Goal: Use online tool/utility: Utilize a website feature to perform a specific function

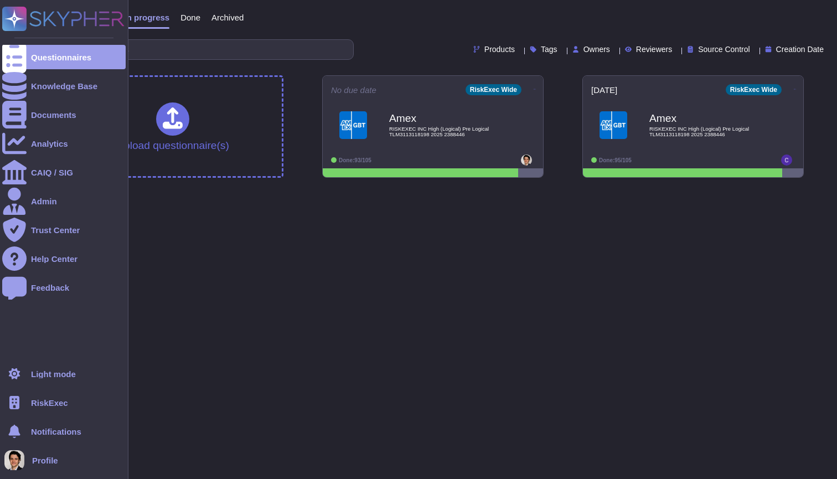
click at [56, 406] on span "RiskExec" at bounding box center [49, 403] width 37 height 8
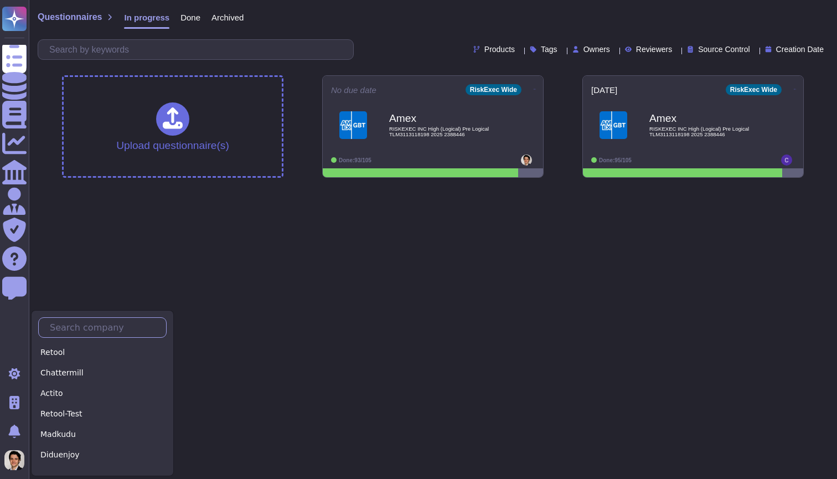
click at [102, 327] on input "text" at bounding box center [105, 327] width 122 height 19
type input "S"
click at [102, 355] on div "Skypher" at bounding box center [107, 352] width 138 height 16
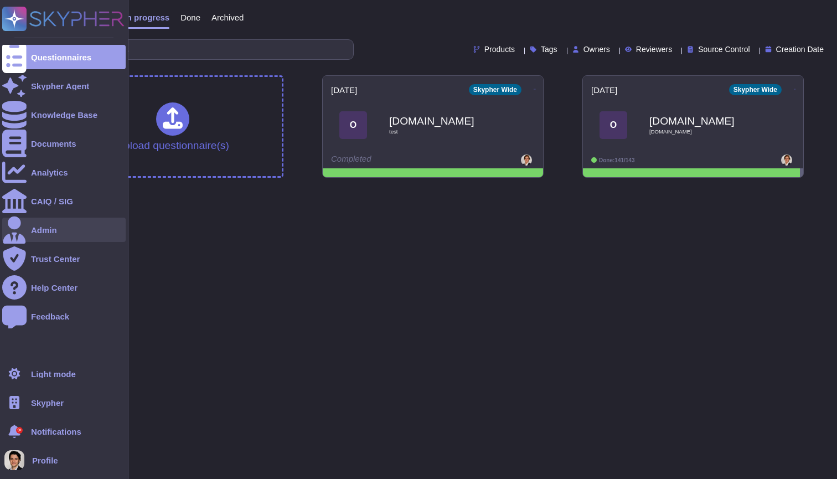
click at [65, 227] on div "Admin" at bounding box center [63, 230] width 123 height 24
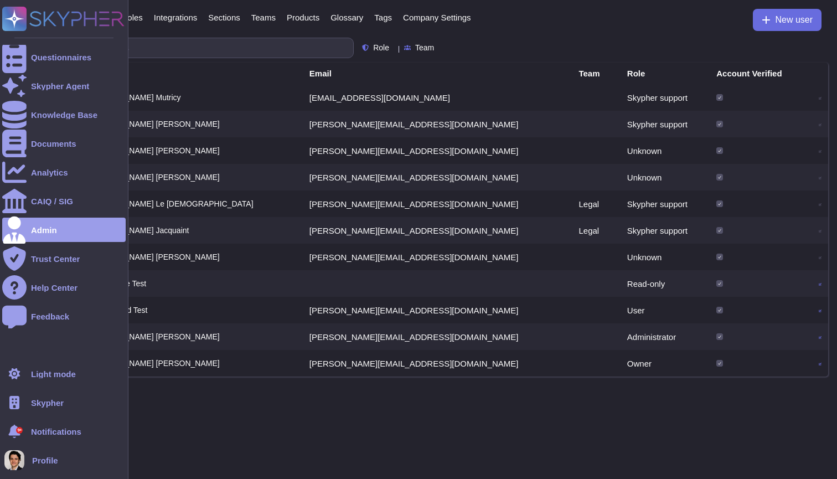
click at [36, 402] on span "Skypher" at bounding box center [47, 403] width 33 height 8
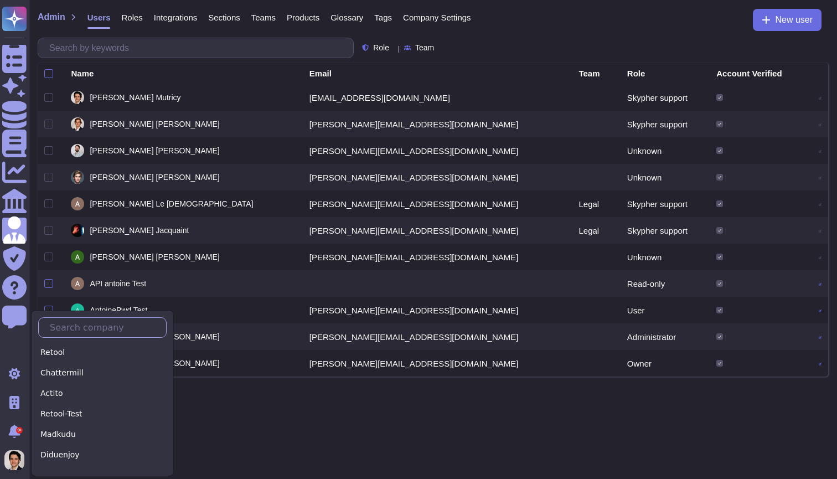
click at [103, 337] on input "text" at bounding box center [105, 327] width 122 height 19
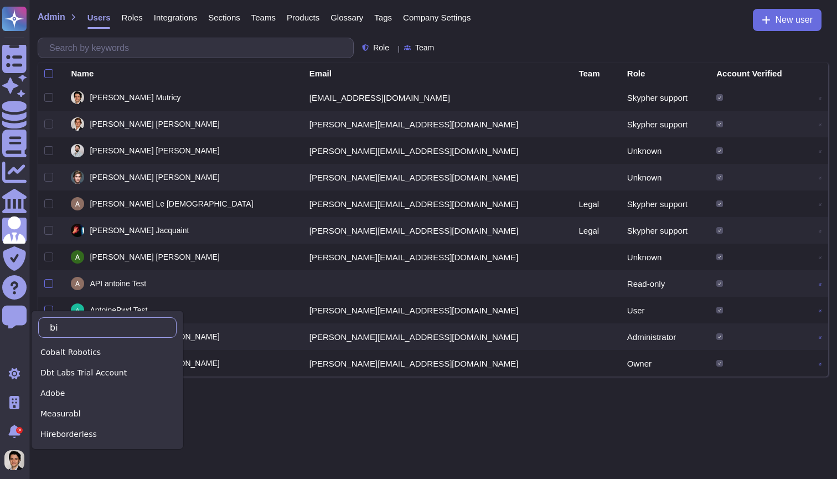
type input "b"
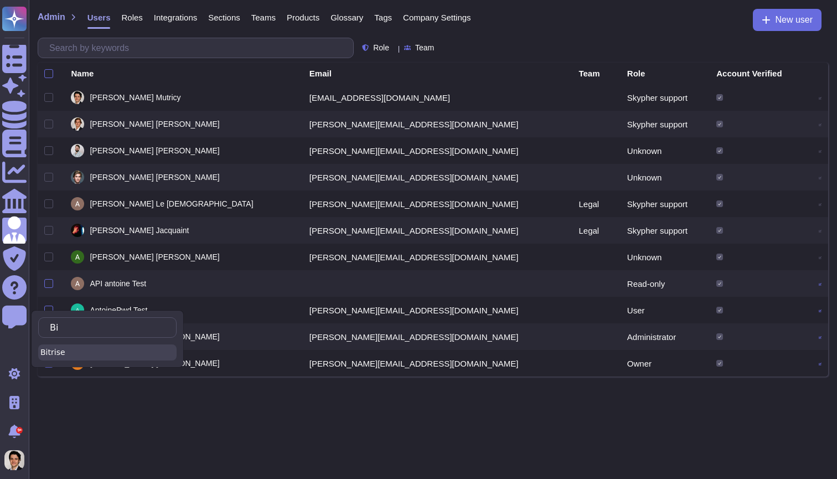
click at [74, 352] on div "Bitrise" at bounding box center [107, 352] width 138 height 16
type input "Bi"
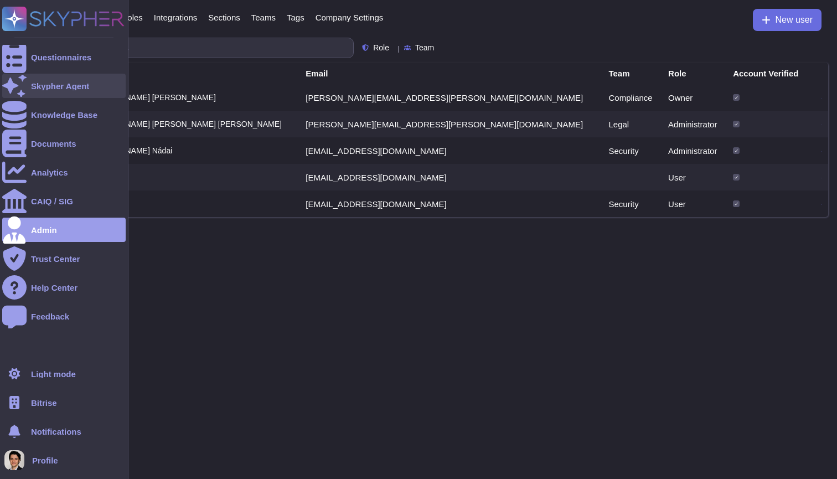
click at [38, 86] on div "Skypher Agent" at bounding box center [60, 86] width 58 height 8
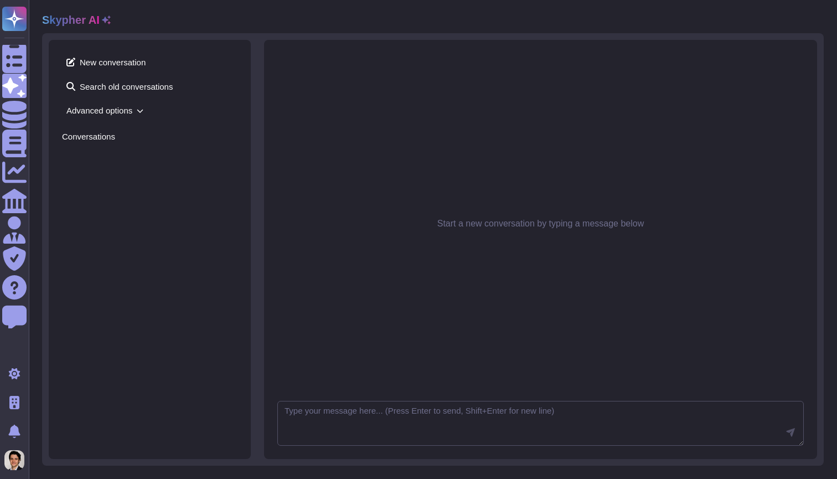
click at [121, 117] on span "Advanced options" at bounding box center [150, 110] width 176 height 17
click at [97, 23] on h2 "Skypher AI" at bounding box center [71, 19] width 58 height 13
click at [105, 23] on icon at bounding box center [106, 20] width 9 height 9
click at [105, 22] on icon at bounding box center [106, 20] width 9 height 9
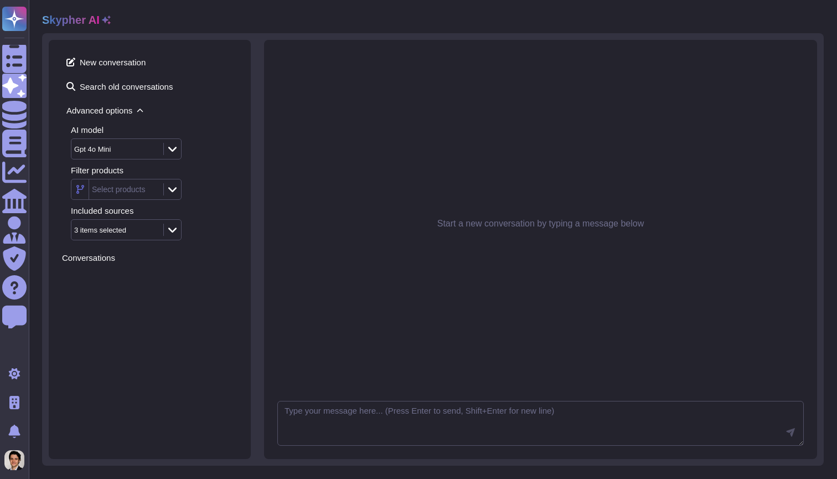
click at [126, 147] on div "Gpt 4o Mini" at bounding box center [111, 149] width 75 height 7
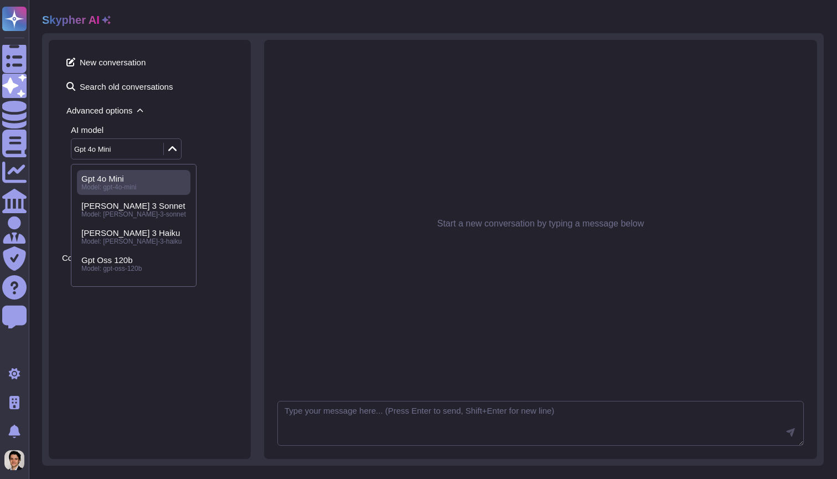
click at [126, 147] on div "Gpt 4o Mini" at bounding box center [111, 149] width 75 height 7
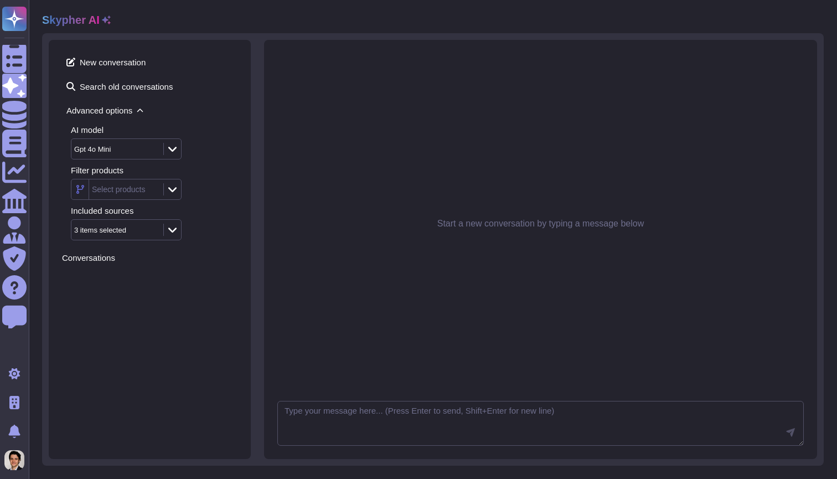
click at [177, 101] on div "New conversation Search old conversations Advanced options AI model Gpt 4o Mini…" at bounding box center [150, 146] width 176 height 187
